Goal: Task Accomplishment & Management: Manage account settings

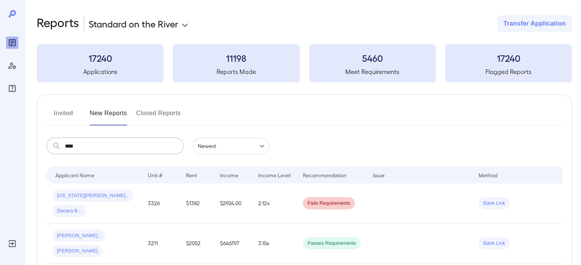
click at [66, 110] on button "Invited" at bounding box center [63, 116] width 34 height 18
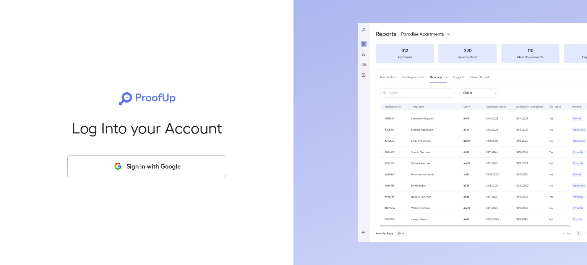
click at [106, 147] on div "Log Into your Account Sign in with Google" at bounding box center [146, 132] width 269 height 265
click at [197, 172] on button "Sign in with Google" at bounding box center [146, 166] width 159 height 22
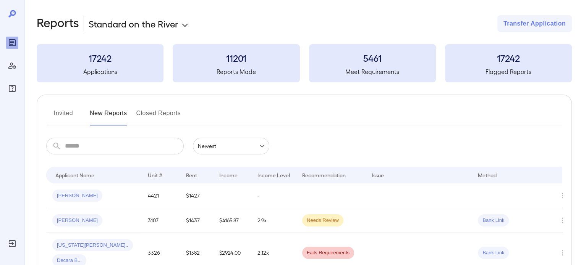
click at [70, 115] on button "Invited" at bounding box center [63, 116] width 34 height 18
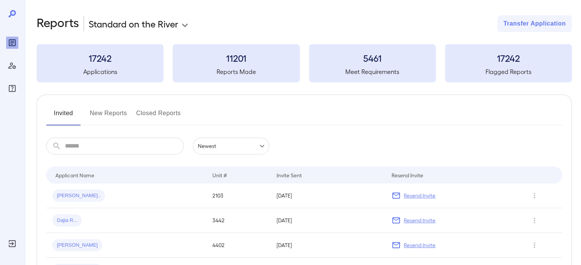
click at [111, 118] on button "New Reports" at bounding box center [108, 116] width 37 height 18
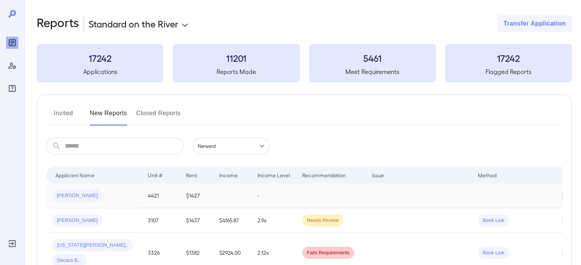
click at [112, 194] on div "[PERSON_NAME]" at bounding box center [93, 196] width 83 height 12
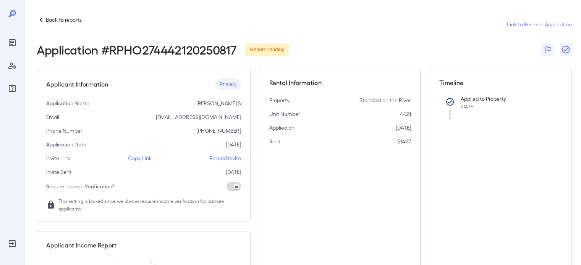
click at [233, 159] on p "Resend Invite" at bounding box center [225, 159] width 32 height 8
